Goal: Information Seeking & Learning: Learn about a topic

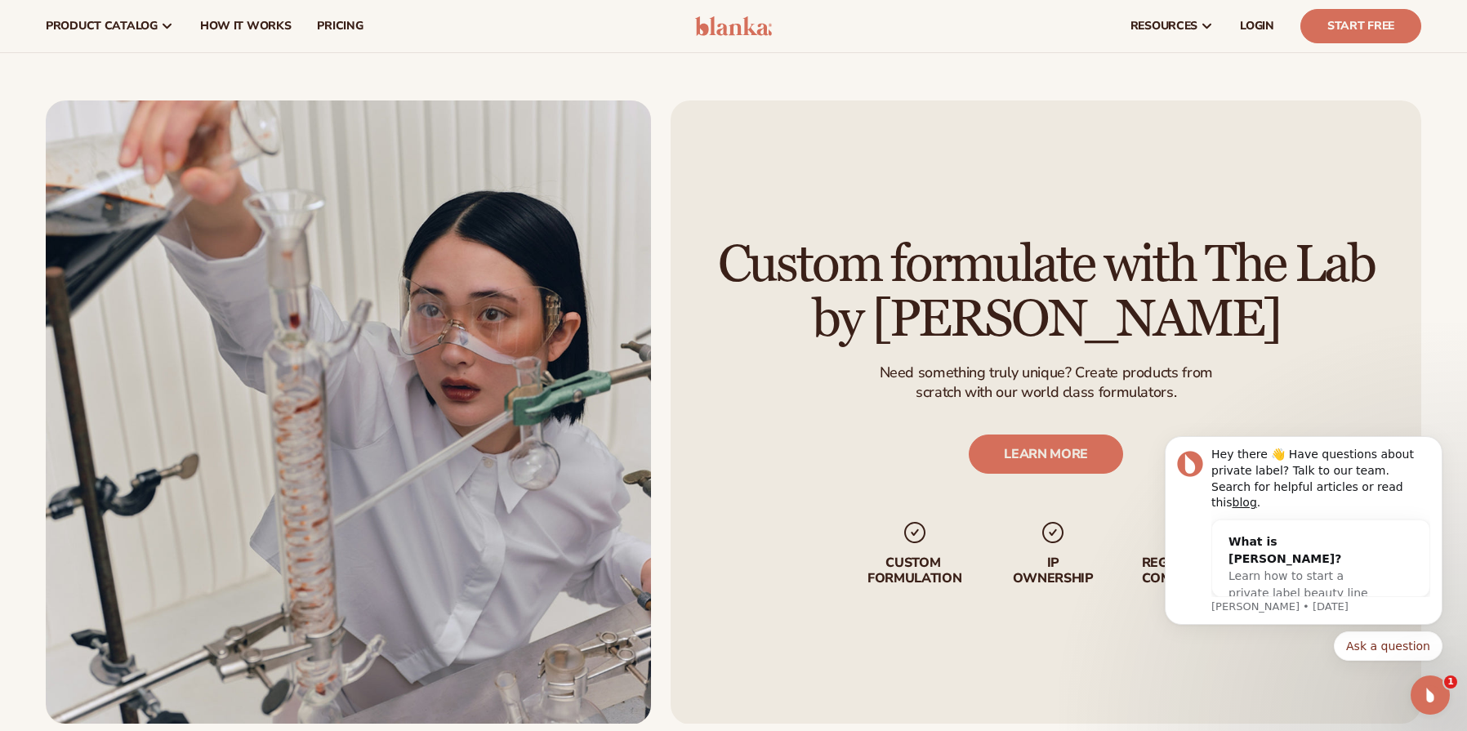
scroll to position [4063, 0]
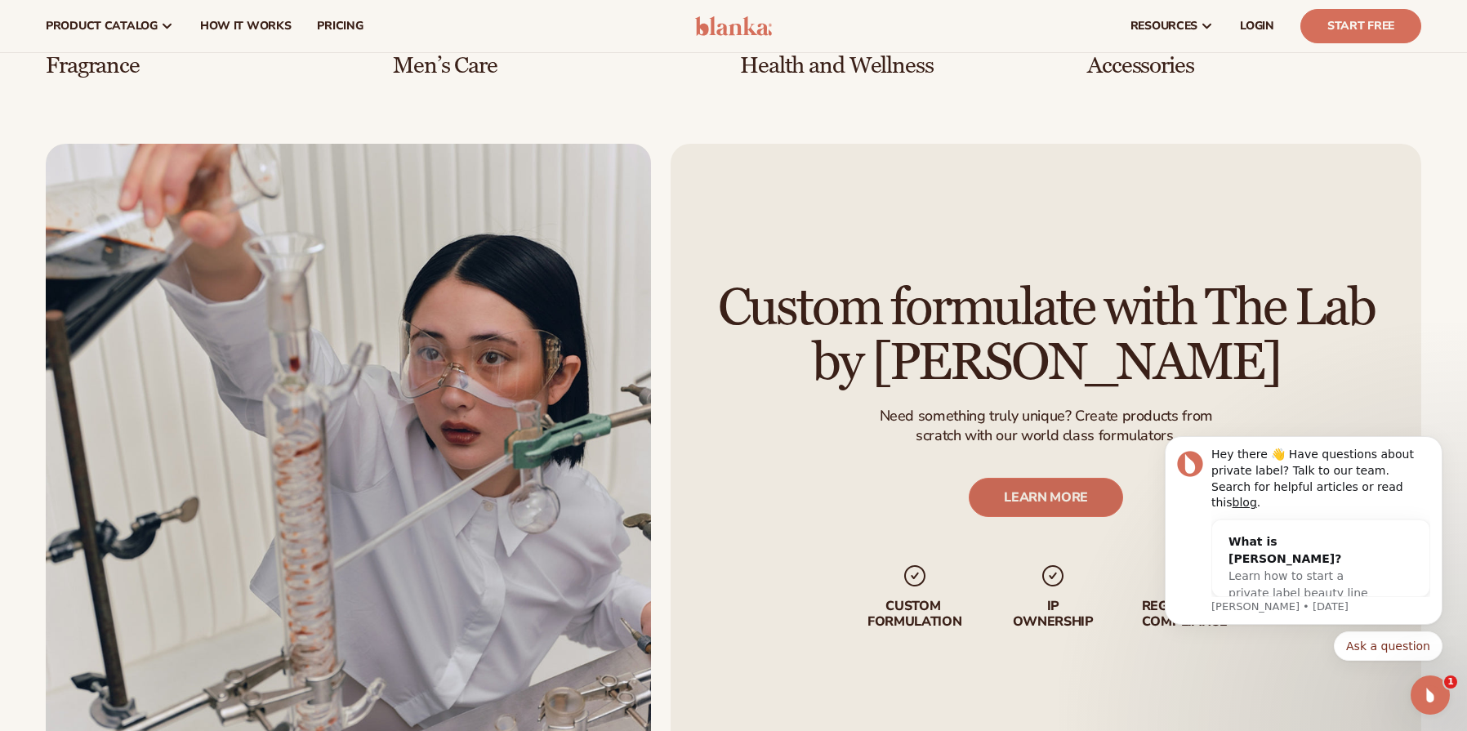
click at [1058, 483] on link "LEARN MORE" at bounding box center [1046, 497] width 154 height 39
